Goal: Task Accomplishment & Management: Manage account settings

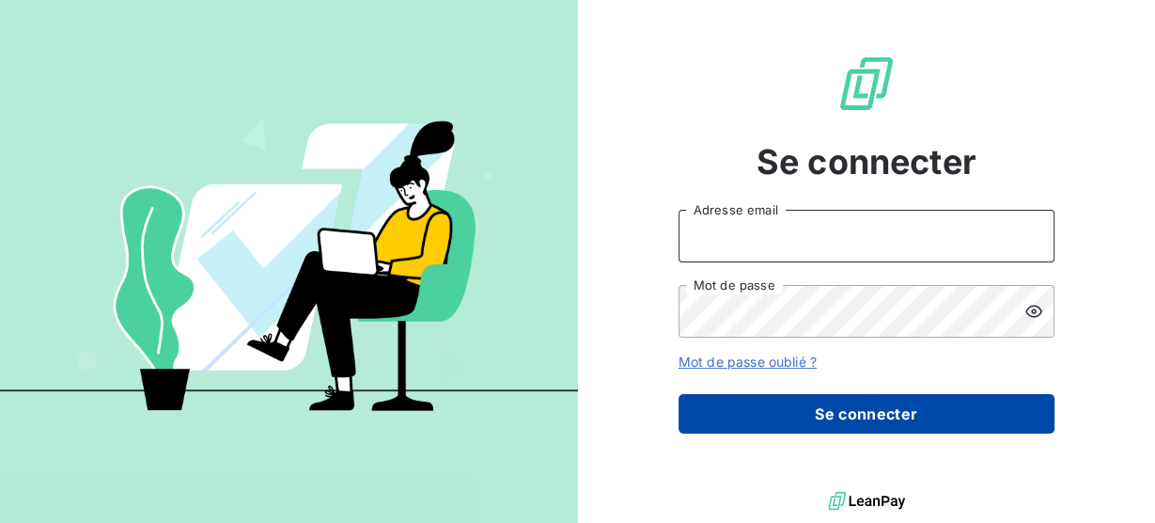
type input "[PERSON_NAME][EMAIL_ADDRESS][DOMAIN_NAME]"
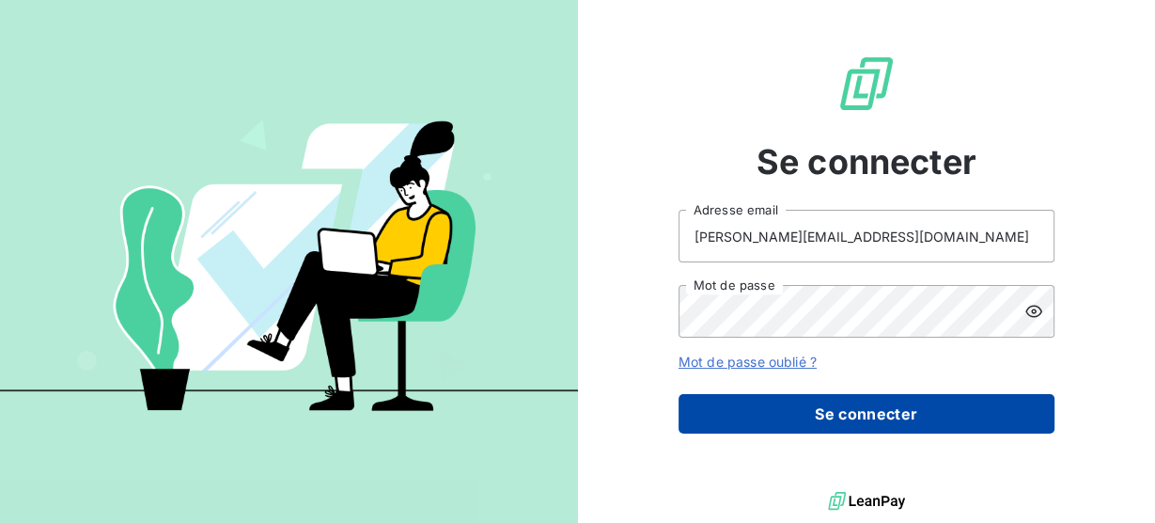
click at [799, 418] on button "Se connecter" at bounding box center [867, 413] width 376 height 39
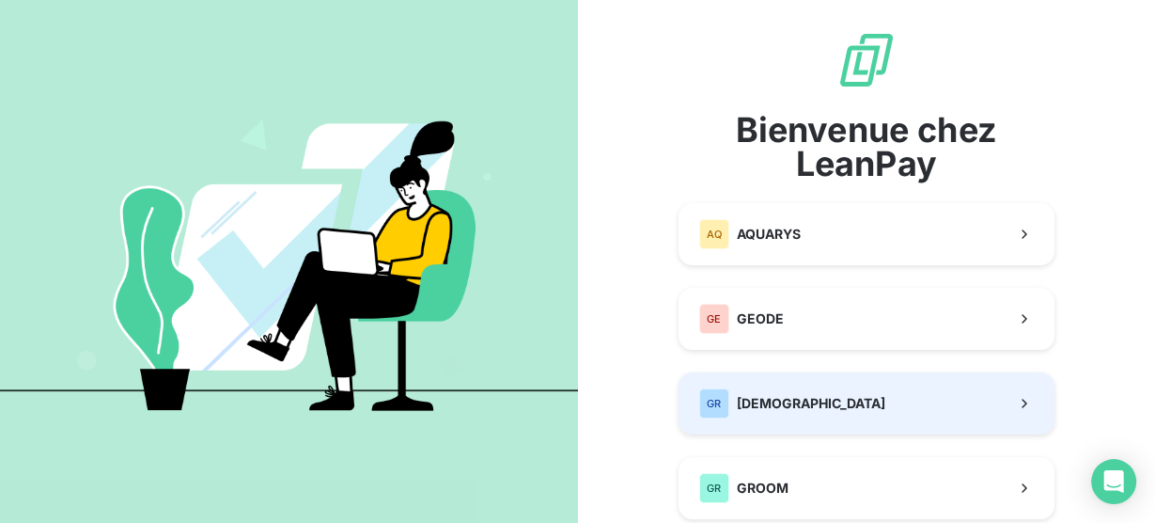
scroll to position [150, 0]
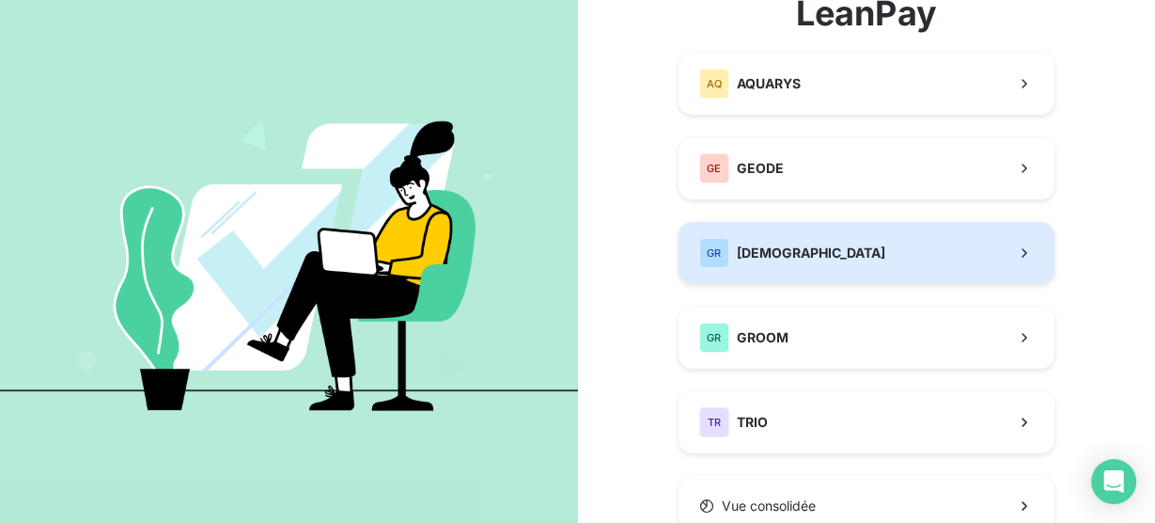
click at [817, 270] on button "GR GREENWISHES" at bounding box center [867, 253] width 376 height 62
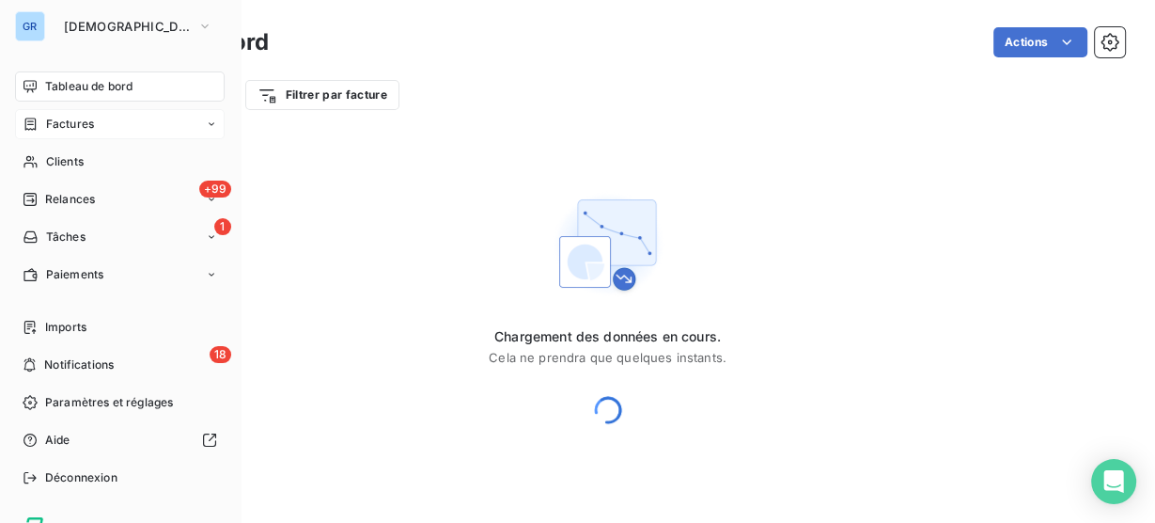
click at [41, 128] on div "Factures" at bounding box center [58, 124] width 71 height 17
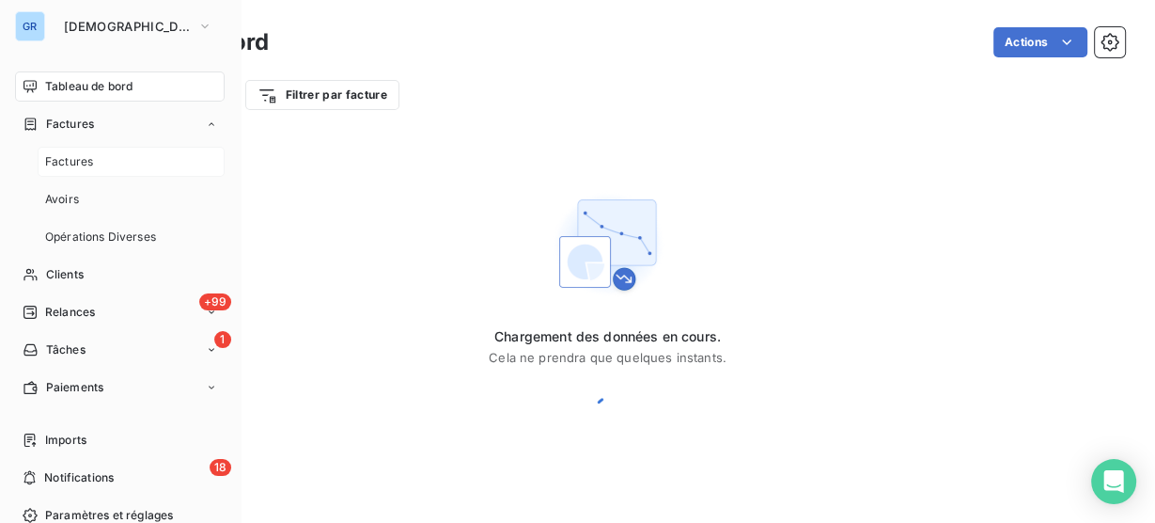
click at [97, 163] on div "Factures" at bounding box center [131, 162] width 187 height 30
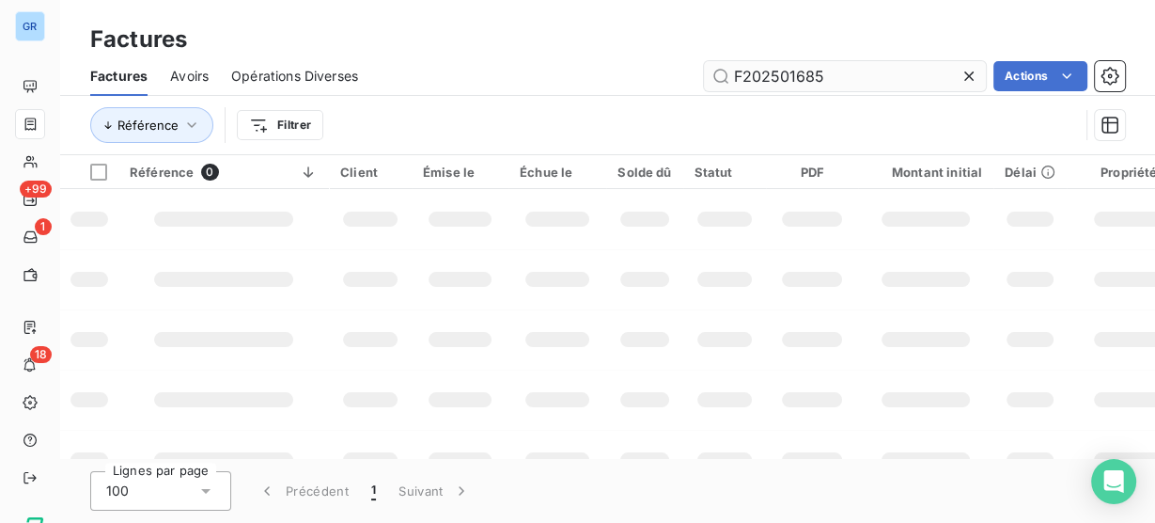
click at [777, 83] on input "F202501685" at bounding box center [845, 76] width 282 height 30
type input "202511052"
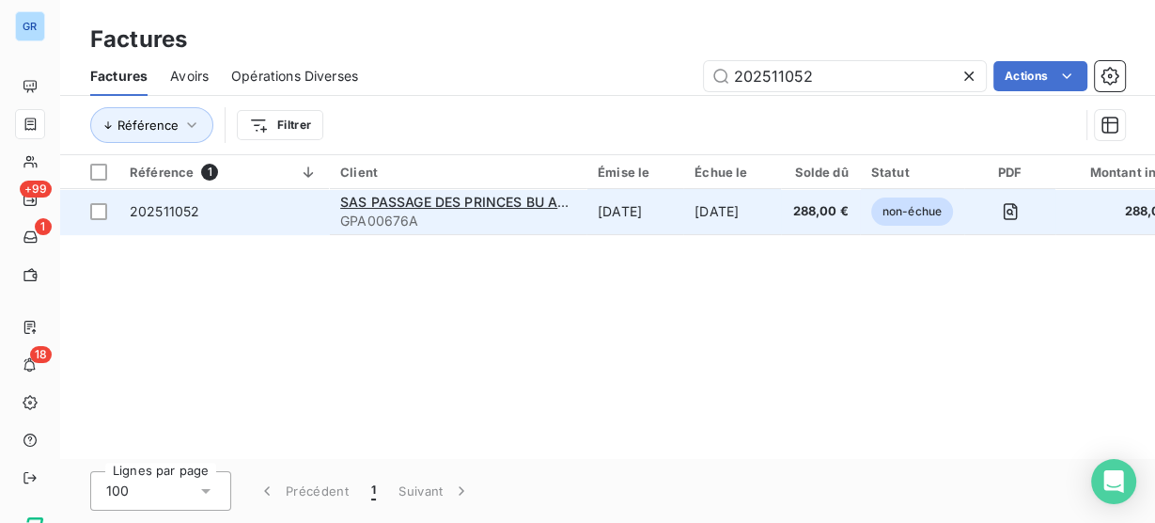
click at [464, 230] on td "SAS PASSAGE DES PRINCES BU ALLIANZ C/O BNP PARIBAS REAL ESTATE GPA00676A" at bounding box center [458, 211] width 258 height 45
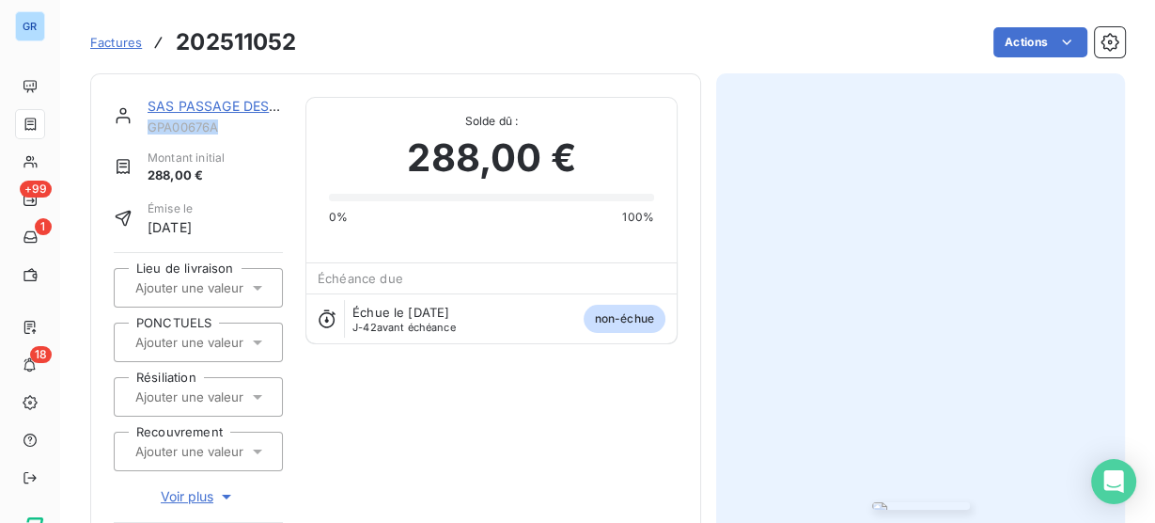
drag, startPoint x: 236, startPoint y: 126, endPoint x: 149, endPoint y: 130, distance: 87.5
click at [149, 130] on span "GPA00676A" at bounding box center [215, 126] width 135 height 15
copy span "GPA00676A"
click at [965, 502] on img "button" at bounding box center [921, 506] width 98 height 8
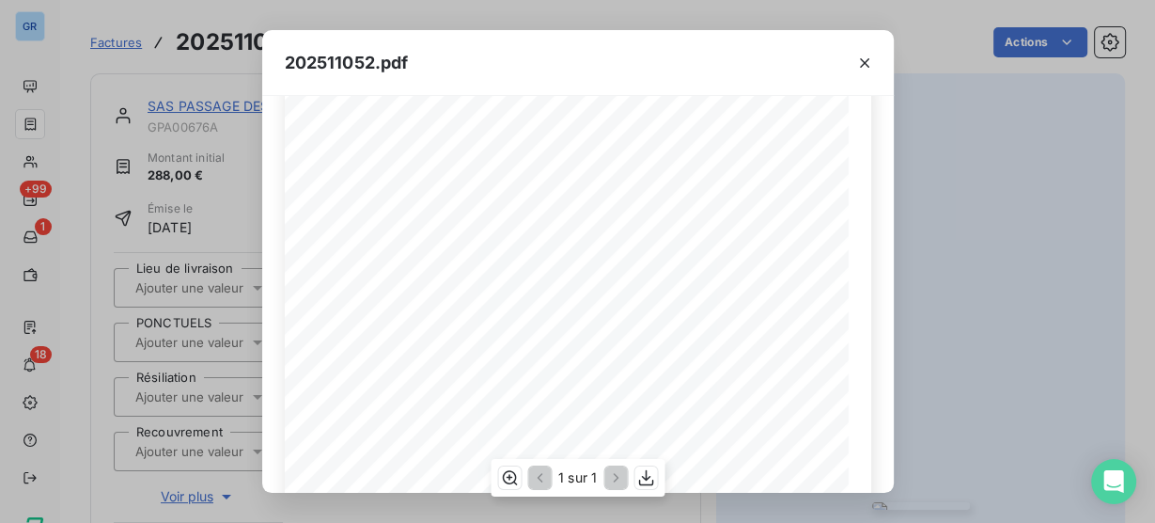
scroll to position [75, 0]
click at [998, 245] on div "202511052.pdf Référence interne Numéro de Date de Numéro de commande Référence …" at bounding box center [577, 261] width 1155 height 523
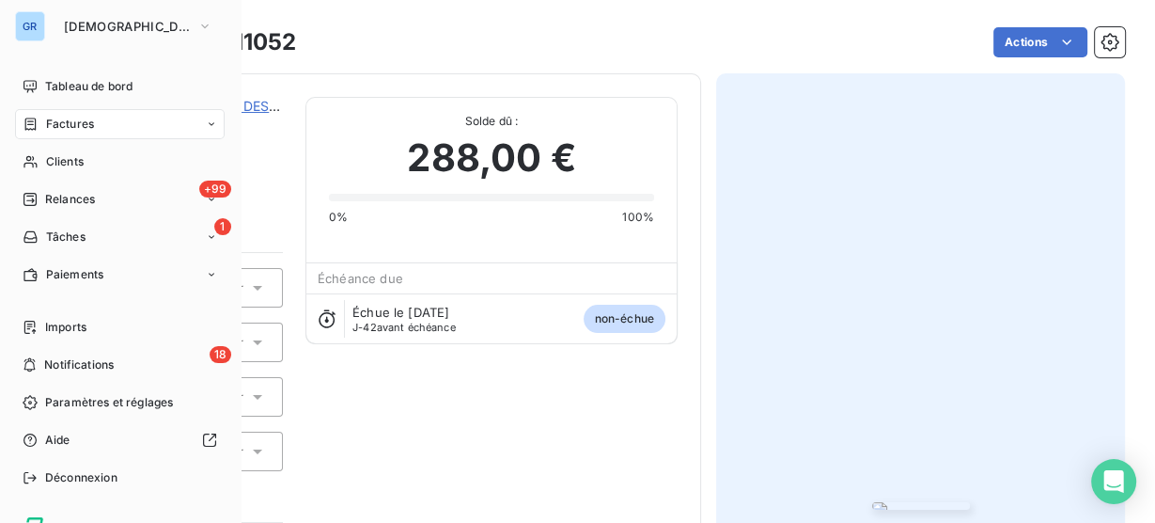
click at [35, 117] on icon at bounding box center [31, 124] width 16 height 15
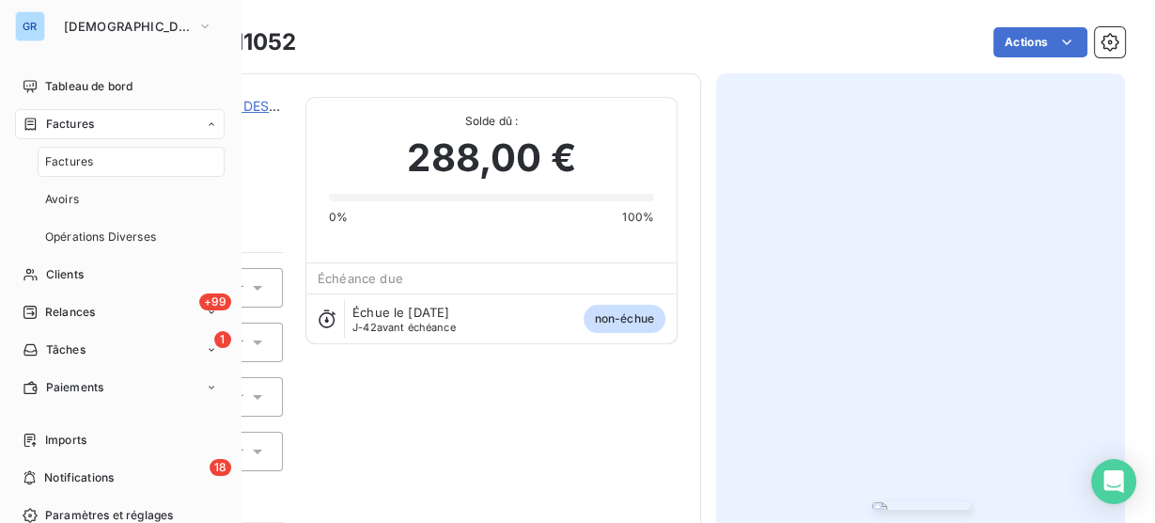
click at [83, 164] on span "Factures" at bounding box center [69, 161] width 48 height 17
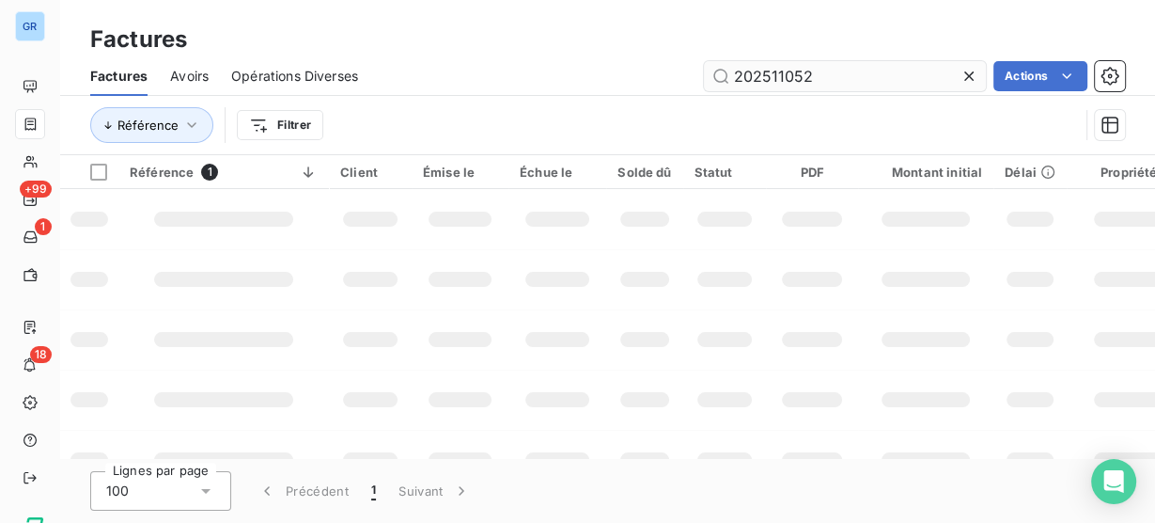
click at [778, 73] on input "202511052" at bounding box center [845, 76] width 282 height 30
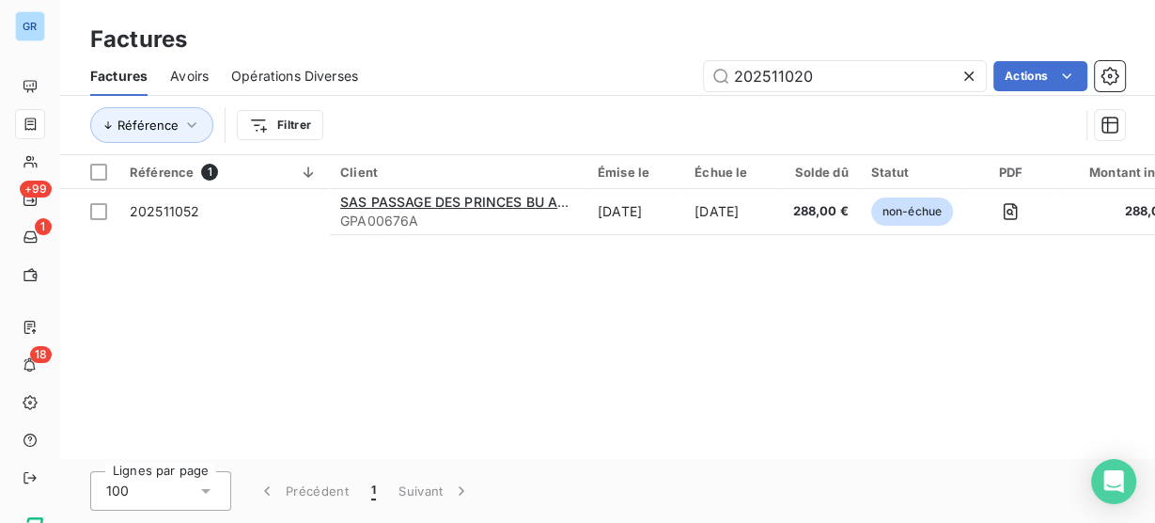
type input "202511020"
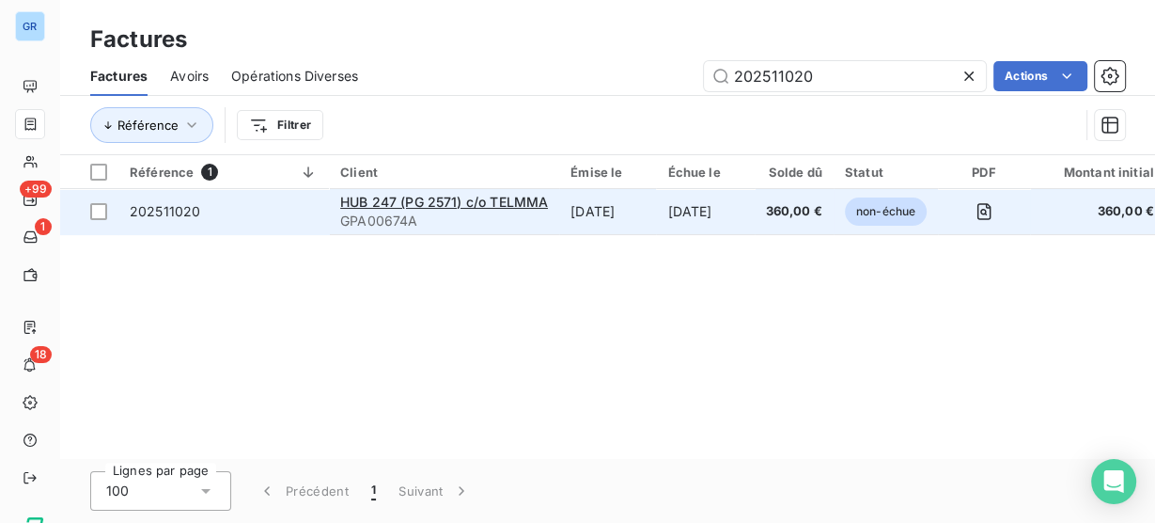
click at [516, 227] on span "GPA00674A" at bounding box center [444, 220] width 208 height 19
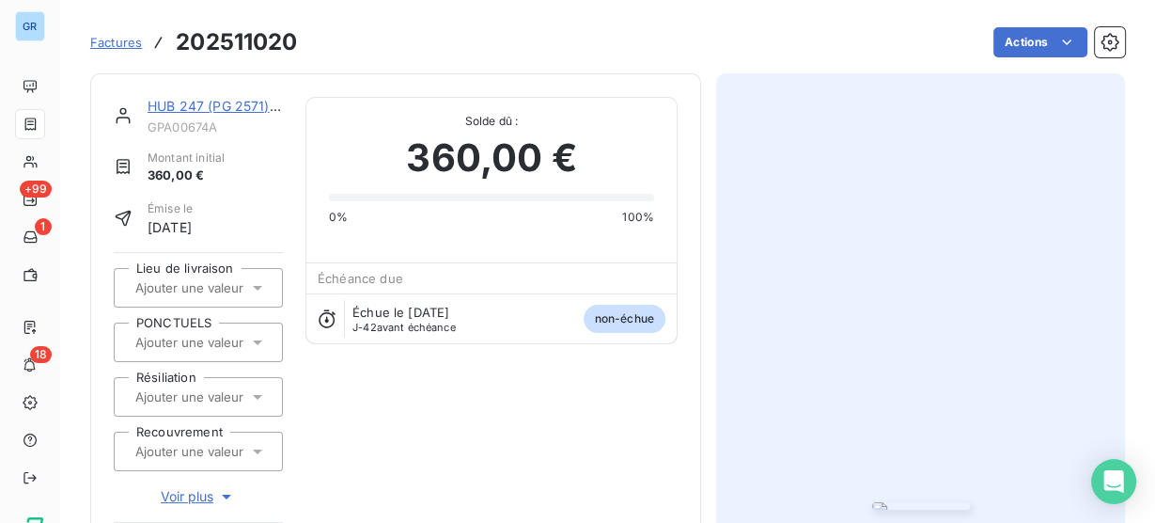
click at [970, 502] on img "button" at bounding box center [921, 506] width 98 height 8
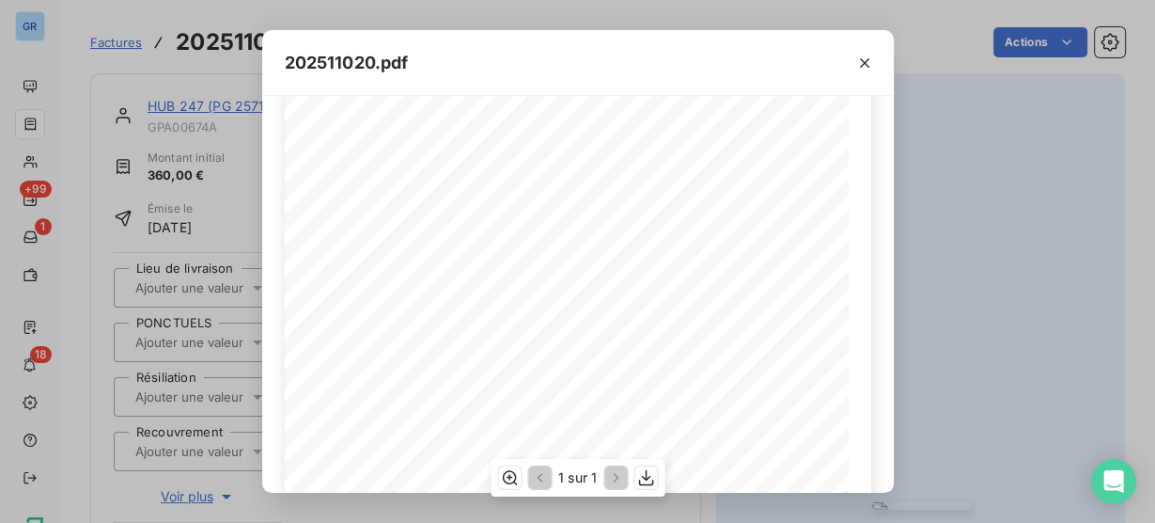
scroll to position [150, 0]
click at [246, 158] on div "202511020.pdf Référence interne Numéro de Date de Numéro de commande Référence …" at bounding box center [577, 261] width 1155 height 523
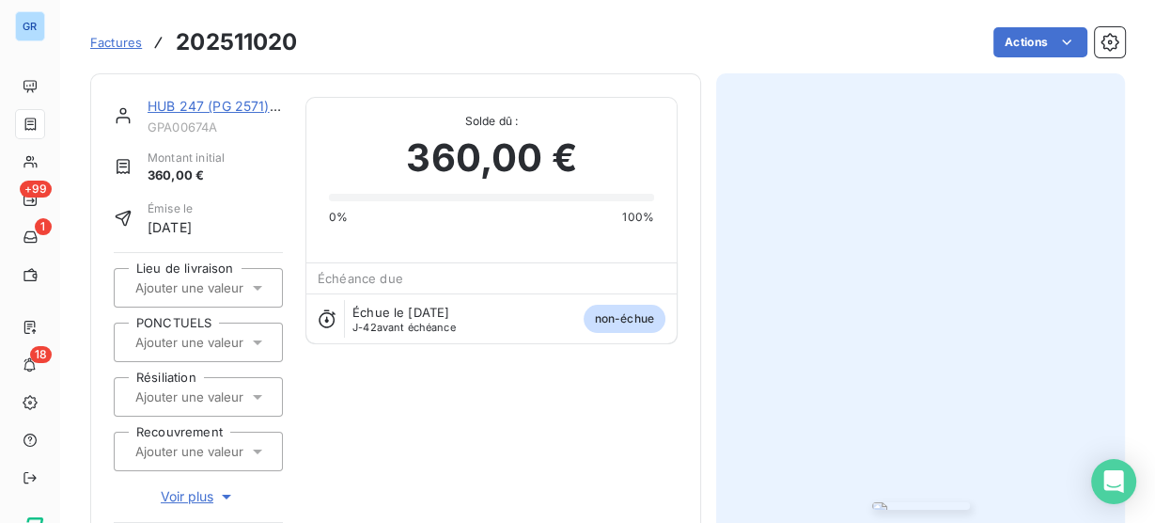
click at [204, 125] on span "GPA00674A" at bounding box center [215, 126] width 135 height 15
copy span "GPA00674A"
